Goal: Check status

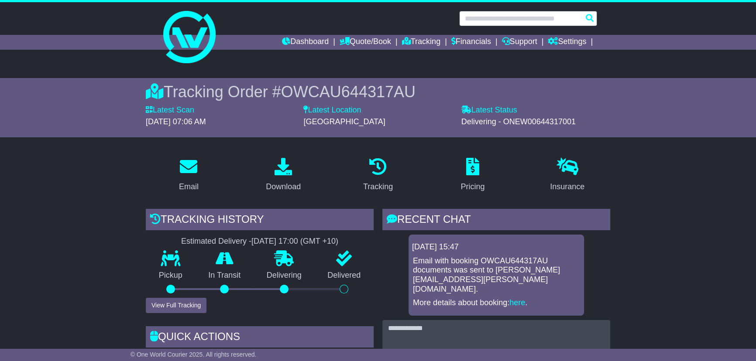
click at [535, 17] on input "text" at bounding box center [528, 18] width 138 height 15
click at [518, 16] on input "text" at bounding box center [528, 18] width 138 height 15
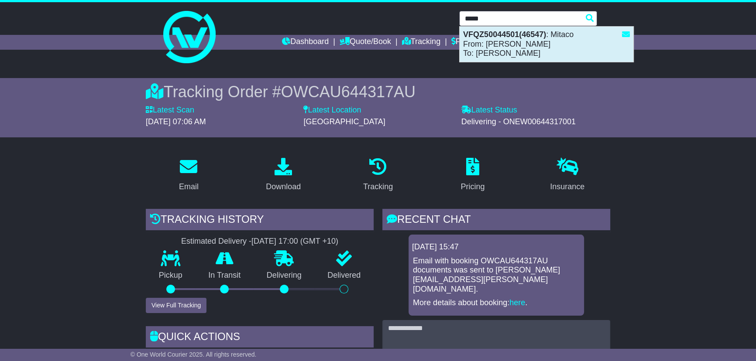
click at [499, 50] on div "VFQZ50044501(46547) : Mitaco From: Michael Kaufmann To: Plinio De Lima" at bounding box center [546, 44] width 174 height 35
type input "**********"
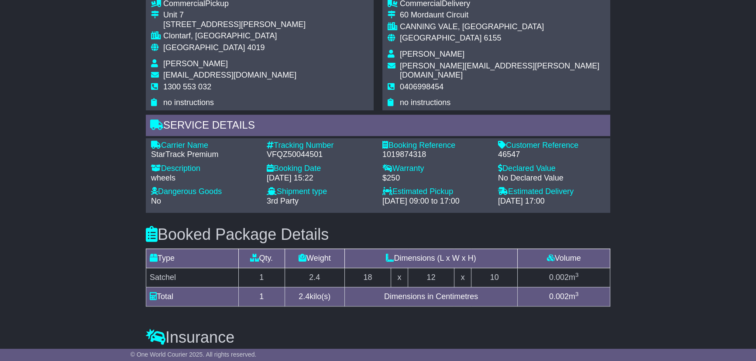
scroll to position [634, 0]
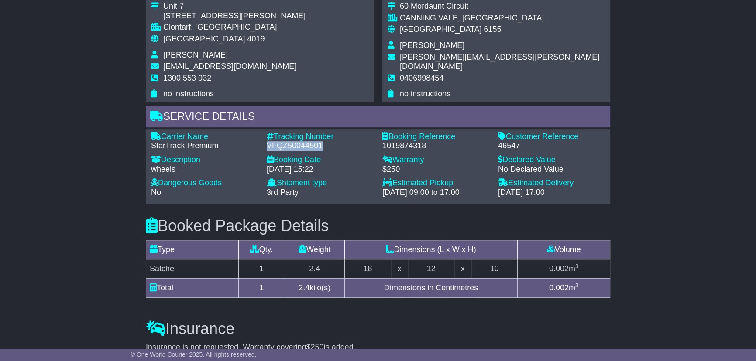
drag, startPoint x: 276, startPoint y: 143, endPoint x: 324, endPoint y: 151, distance: 48.6
click at [324, 151] on div "Carrier Name - StarTrack Premium Description - wheels Tracking Number - VFQZ500…" at bounding box center [378, 167] width 463 height 70
copy div "VFQZ50044501"
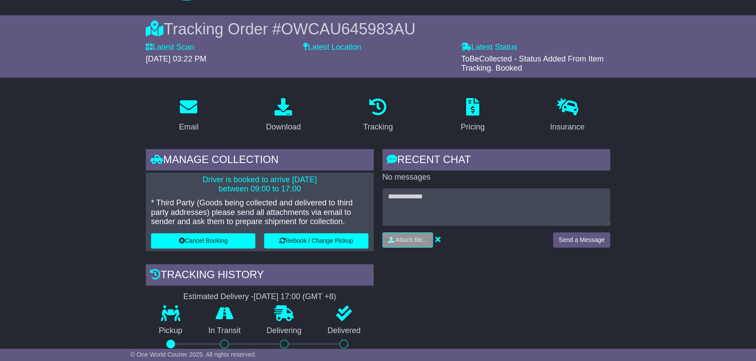
scroll to position [0, 0]
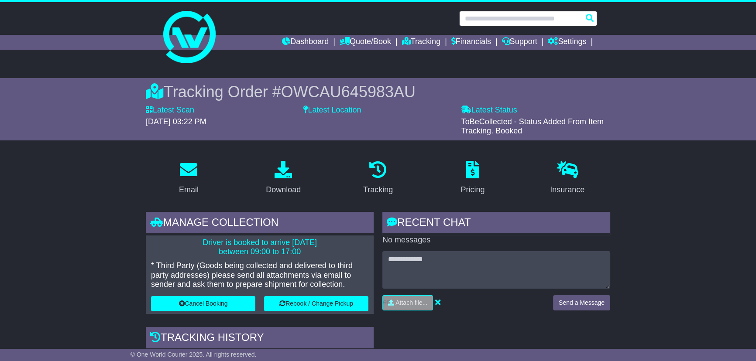
click at [521, 20] on input "text" at bounding box center [528, 18] width 138 height 15
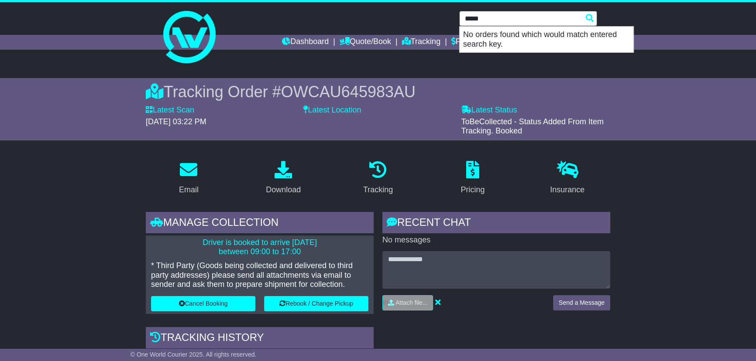
type input "*****"
